Goal: Submit feedback/report problem

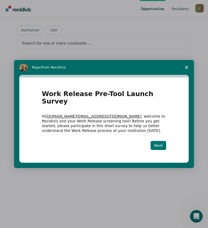
click at [158, 142] on button "Next" at bounding box center [159, 145] width 16 height 9
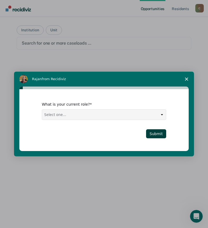
click at [84, 114] on select "Select one... Case Manager FUM Assistant [PERSON_NAME] [PERSON_NAME]" at bounding box center [104, 114] width 124 height 10
select select "FUM"
click at [42, 109] on select "Select one... Case Manager FUM Assistant [PERSON_NAME] [PERSON_NAME]" at bounding box center [104, 114] width 124 height 10
click at [160, 134] on button "Submit" at bounding box center [156, 133] width 20 height 9
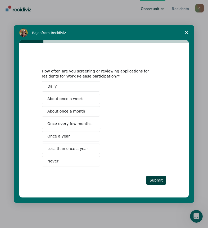
click at [73, 150] on span "Less than once a year" at bounding box center [67, 149] width 41 height 6
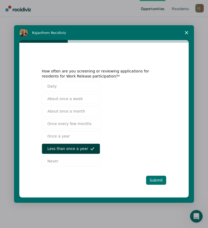
click at [158, 178] on button "Submit" at bounding box center [156, 179] width 20 height 9
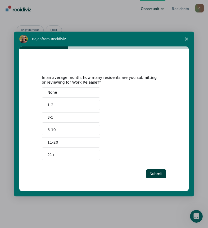
click at [69, 93] on button "None" at bounding box center [71, 92] width 58 height 10
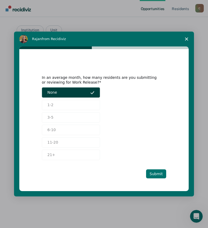
click at [161, 174] on button "Submit" at bounding box center [156, 173] width 20 height 9
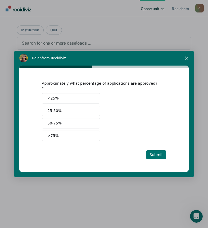
click at [150, 151] on button "Submit" at bounding box center [156, 154] width 20 height 9
click at [67, 100] on button "<25%" at bounding box center [71, 98] width 58 height 10
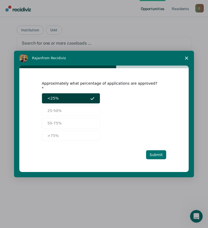
click at [152, 153] on button "Submit" at bounding box center [156, 154] width 20 height 9
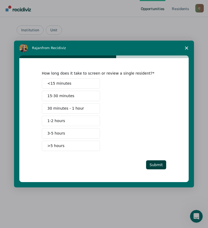
click at [52, 144] on span ">5 hours" at bounding box center [55, 146] width 17 height 6
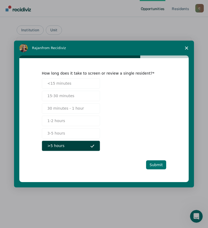
click at [154, 162] on button "Submit" at bounding box center [156, 164] width 20 height 9
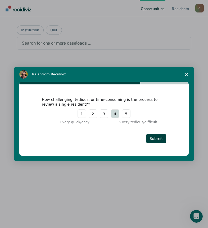
click at [113, 116] on button "4" at bounding box center [115, 113] width 8 height 8
click at [160, 139] on button "Submit" at bounding box center [156, 138] width 20 height 9
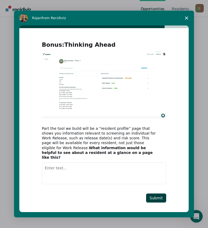
click at [60, 163] on textarea "Enter text..." at bounding box center [104, 173] width 125 height 22
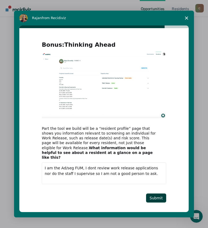
drag, startPoint x: 71, startPoint y: 170, endPoint x: 126, endPoint y: 170, distance: 54.9
click at [126, 170] on textarea "I am the Ad/seg FUM, I dont review work release applications nor do the staff I…" at bounding box center [104, 173] width 125 height 22
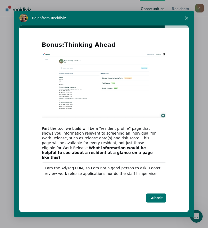
type textarea "I am the Ad/seg FUM, so I am not a good person to ask. I don't review work rele…"
click at [152, 195] on button "Submit" at bounding box center [156, 197] width 20 height 9
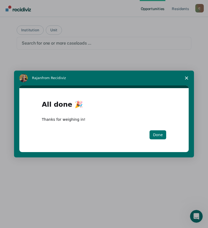
click at [158, 135] on button "Done" at bounding box center [158, 134] width 17 height 9
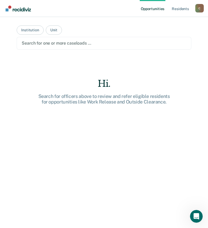
click at [73, 164] on div "Hi. Search for officers above to review and refer eligible residents for opport…" at bounding box center [104, 162] width 175 height 168
click at [31, 31] on button "Institution" at bounding box center [30, 29] width 27 height 9
click at [53, 33] on button "Unit" at bounding box center [54, 29] width 16 height 9
